Goal: Transaction & Acquisition: Purchase product/service

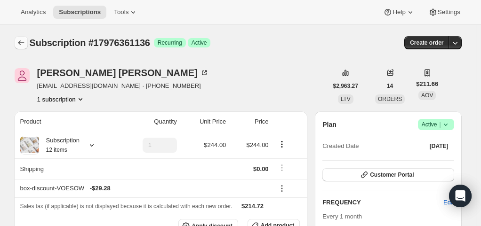
click at [25, 42] on icon "Subscriptions" at bounding box center [20, 42] width 9 height 9
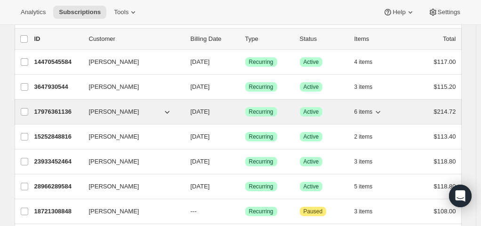
scroll to position [54, 0]
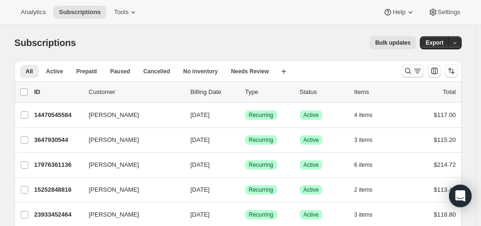
click at [413, 70] on icon "Search and filter results" at bounding box center [407, 70] width 9 height 9
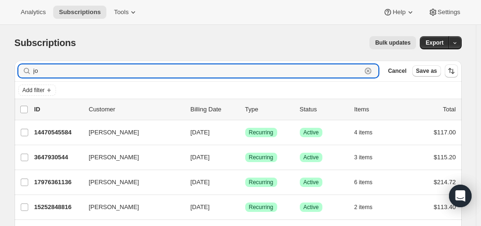
click at [373, 69] on icon "button" at bounding box center [367, 70] width 9 height 9
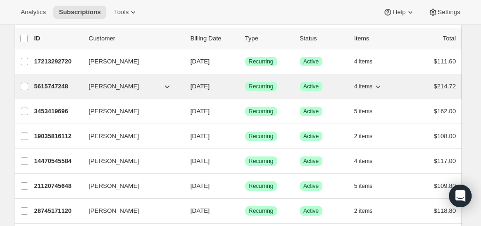
scroll to position [72, 0]
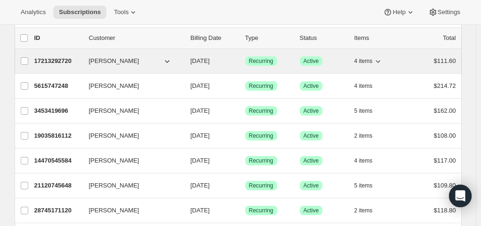
click at [109, 63] on span "[PERSON_NAME]" at bounding box center [114, 60] width 50 height 9
click at [114, 59] on span "[PERSON_NAME]" at bounding box center [114, 60] width 50 height 9
click at [126, 61] on span "[PERSON_NAME]" at bounding box center [114, 60] width 50 height 9
click at [168, 61] on icon "button" at bounding box center [166, 60] width 9 height 9
click at [57, 63] on p "17213292720" at bounding box center [57, 60] width 47 height 9
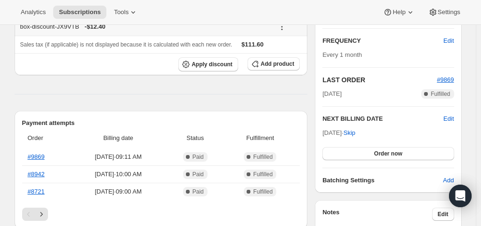
scroll to position [161, 0]
click at [367, 157] on button "Order now" at bounding box center [387, 154] width 131 height 13
click at [367, 157] on button "Click to confirm" at bounding box center [387, 154] width 131 height 13
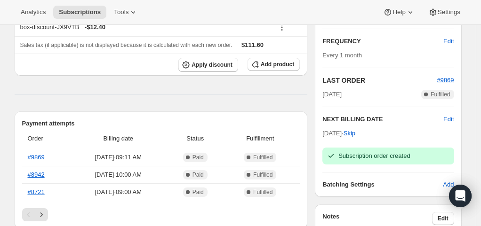
scroll to position [0, 0]
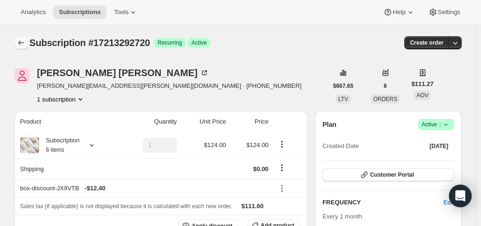
click at [23, 43] on icon "Subscriptions" at bounding box center [20, 42] width 9 height 9
